Goal: Ask a question

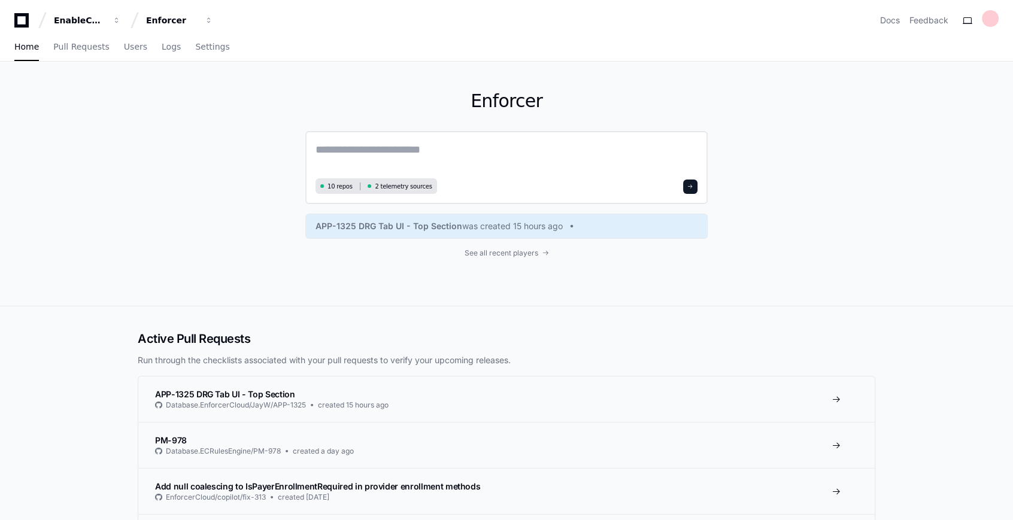
click at [456, 157] on textarea at bounding box center [507, 158] width 382 height 34
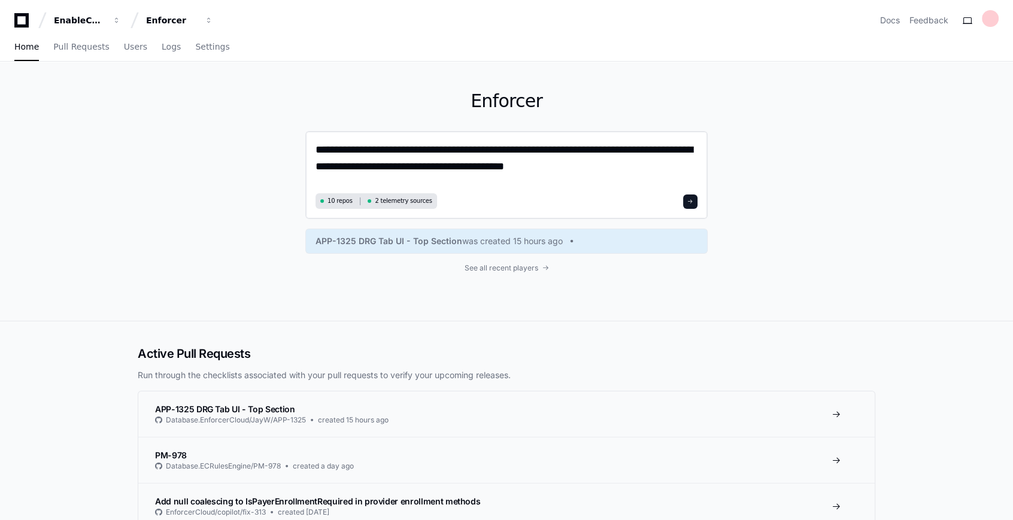
type textarea "**********"
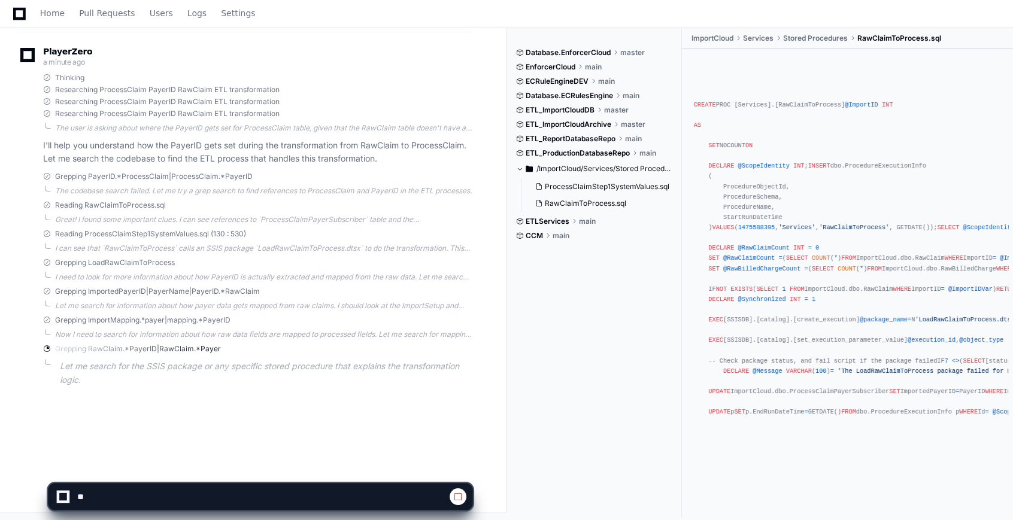
scroll to position [194, 0]
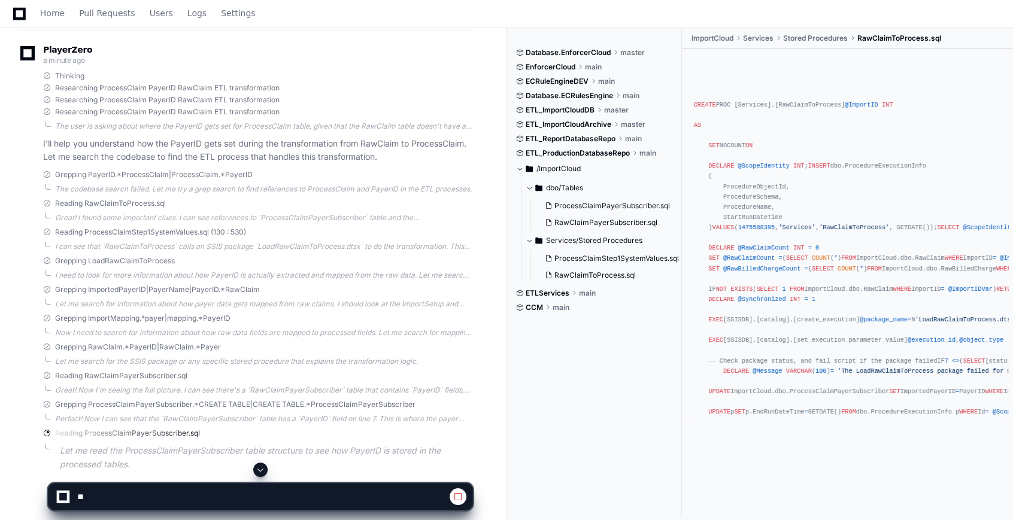
click at [533, 433] on div "Database.EnforcerCloud master EnforcerCloud main ECRuleEngineDEV main Database.…" at bounding box center [599, 273] width 166 height 489
click at [446, 421] on div "Perfect! Now I can see that the `RawClaimPayerSubscriber` table has a `PayerID`…" at bounding box center [263, 419] width 417 height 10
click at [447, 421] on div "Perfect! Now I can see that the `RawClaimPayerSubscriber` table has a `PayerID`…" at bounding box center [263, 419] width 417 height 10
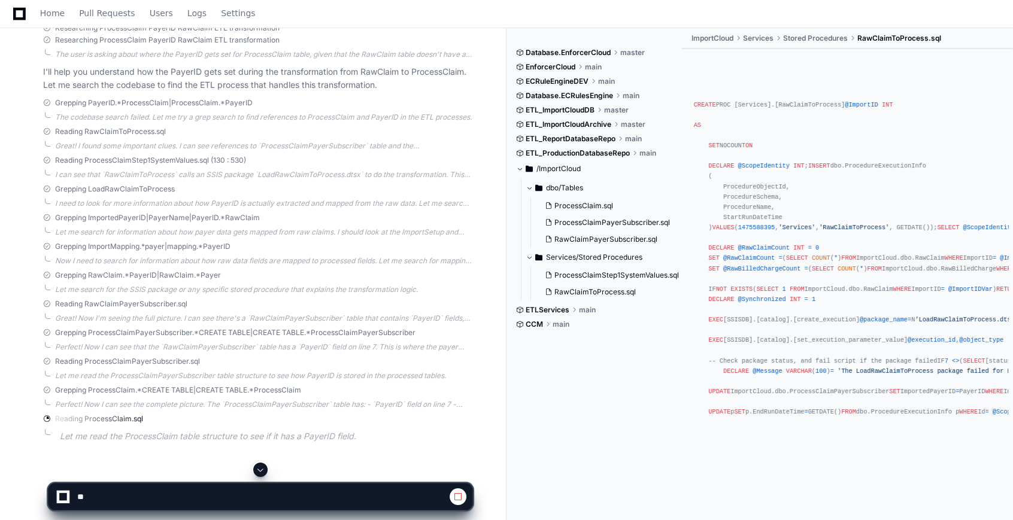
scroll to position [283, 0]
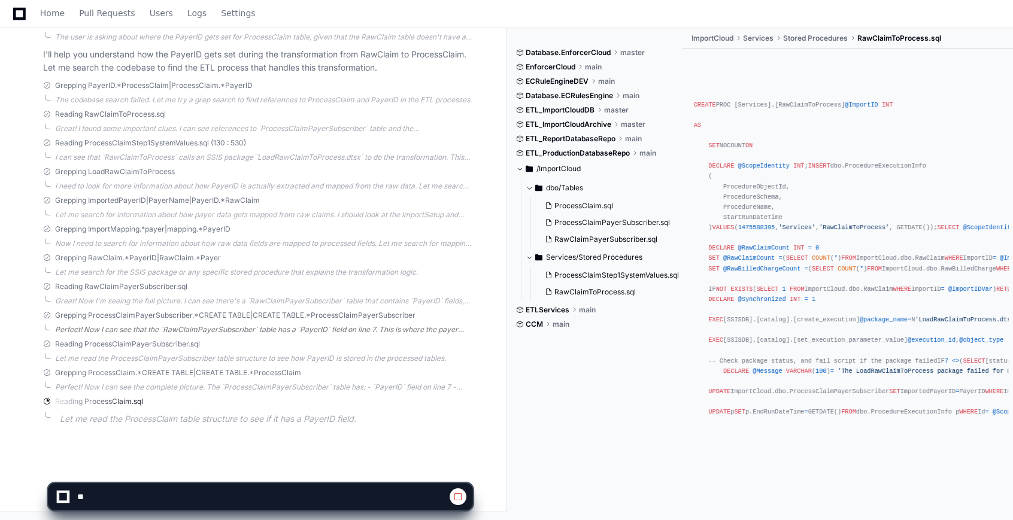
click at [264, 326] on div "Perfect! Now I can see that the `RawClaimPayerSubscriber` table has a `PayerID`…" at bounding box center [263, 330] width 417 height 10
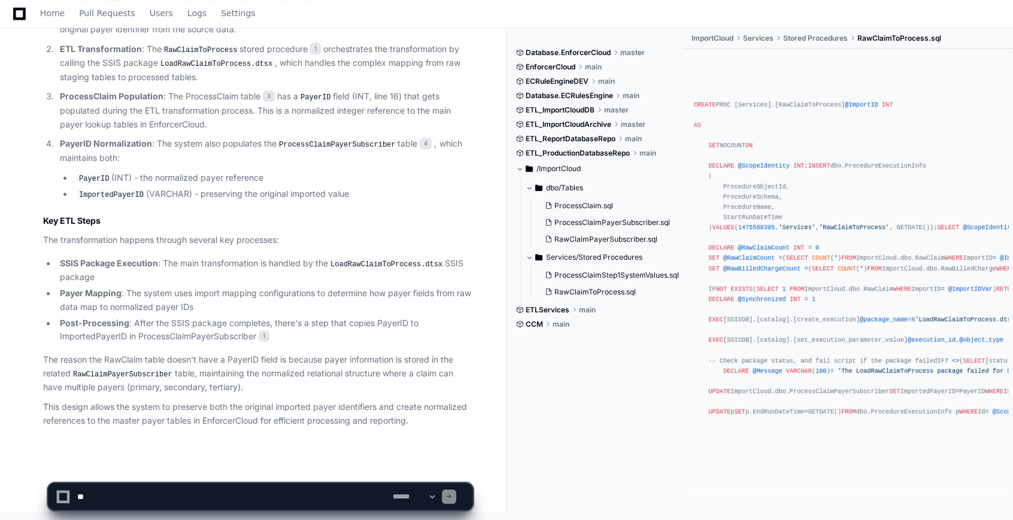
scroll to position [852, 0]
